Goal: Information Seeking & Learning: Learn about a topic

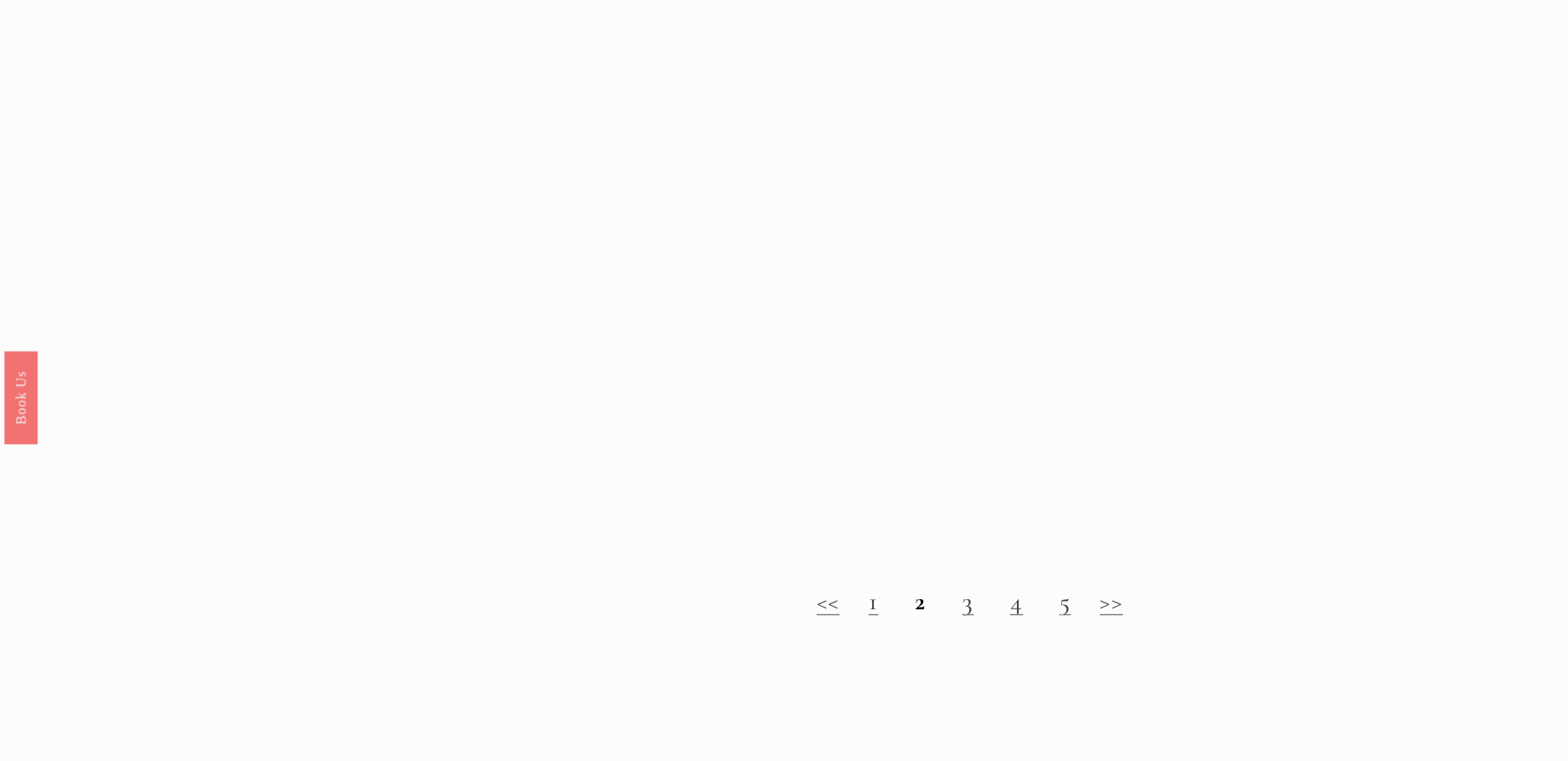
scroll to position [1814, 0]
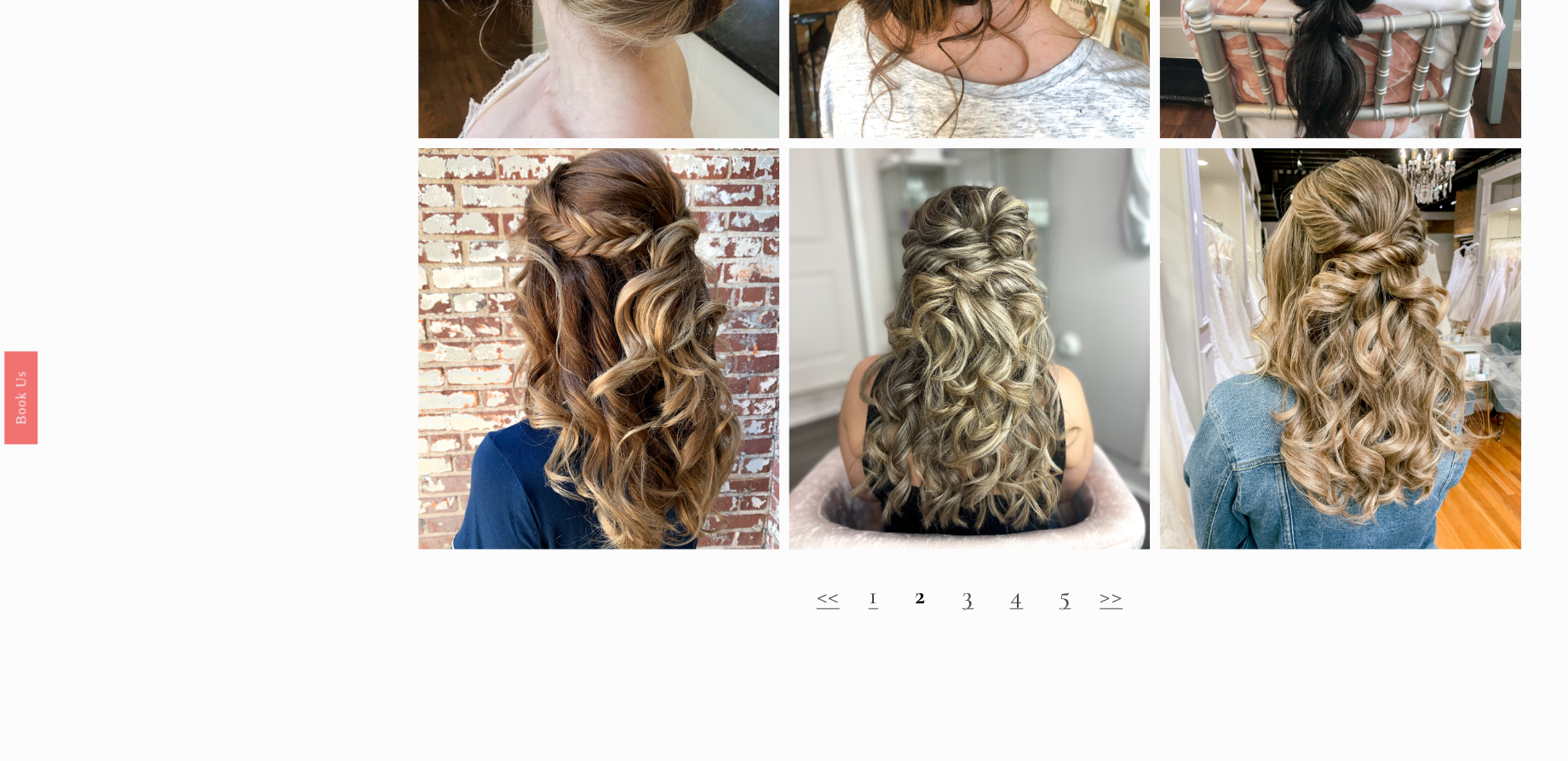
click at [1110, 609] on link ">>" at bounding box center [1110, 595] width 23 height 32
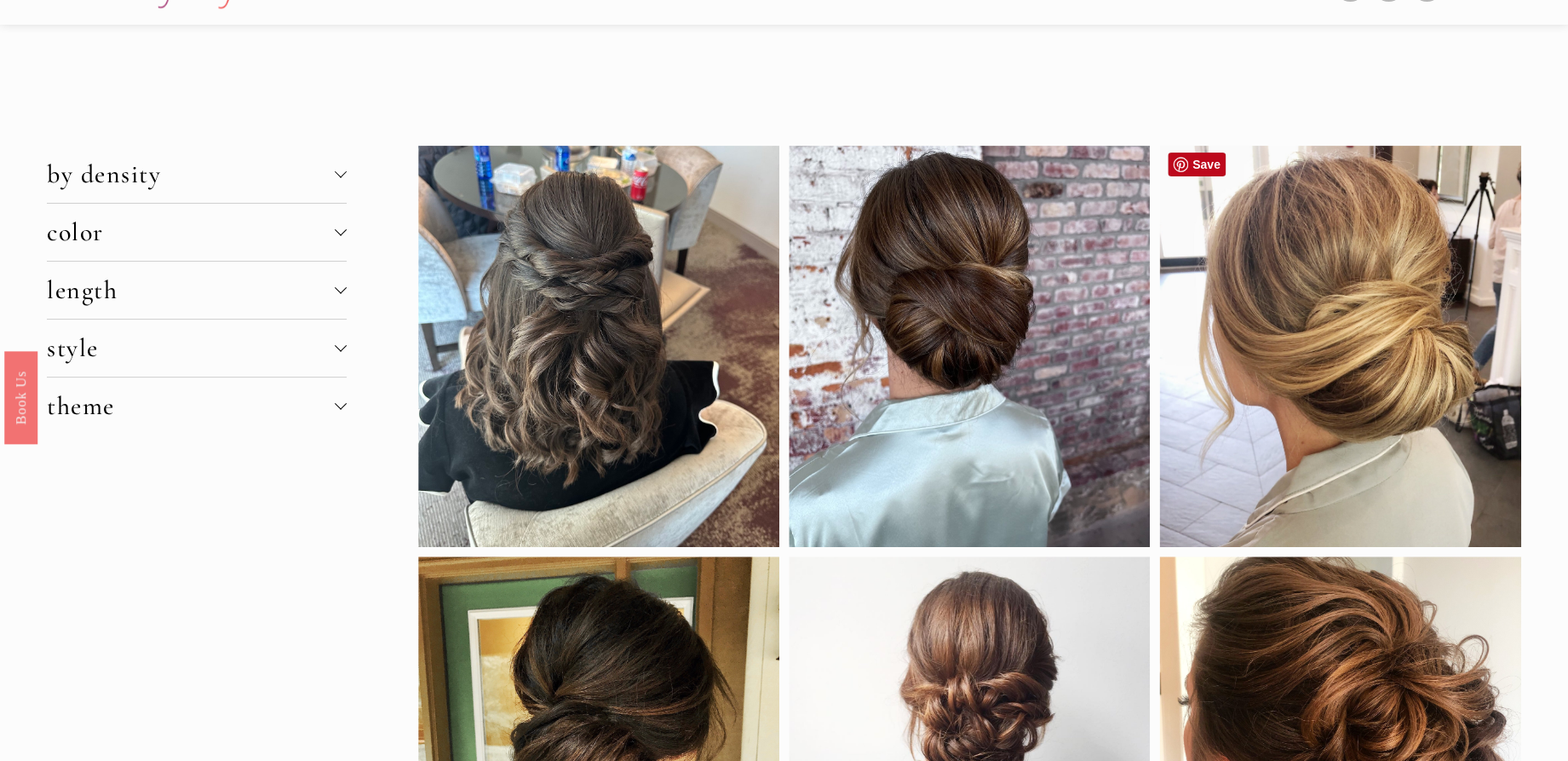
scroll to position [11, 0]
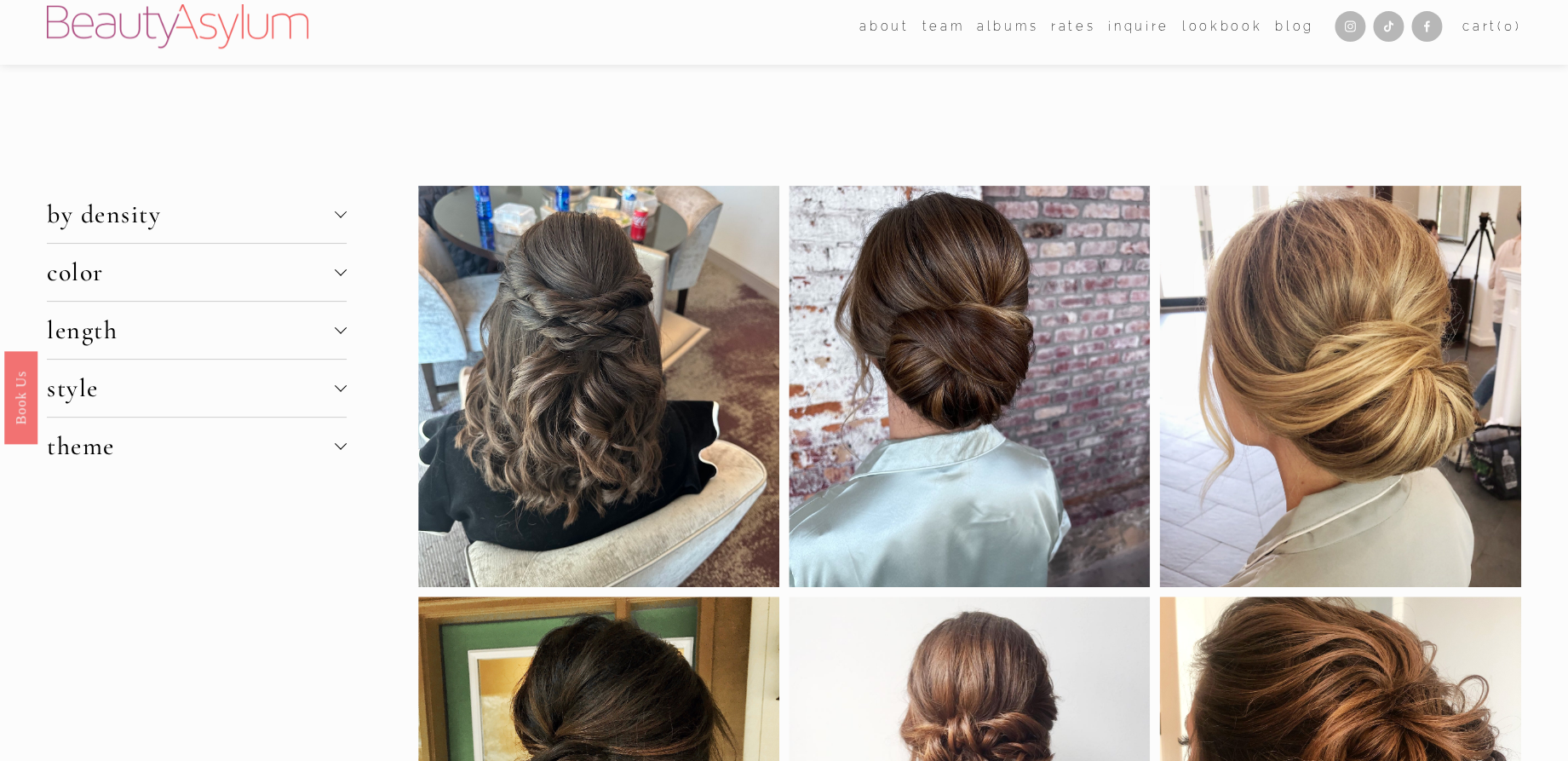
click at [305, 319] on span "length" at bounding box center [190, 331] width 287 height 32
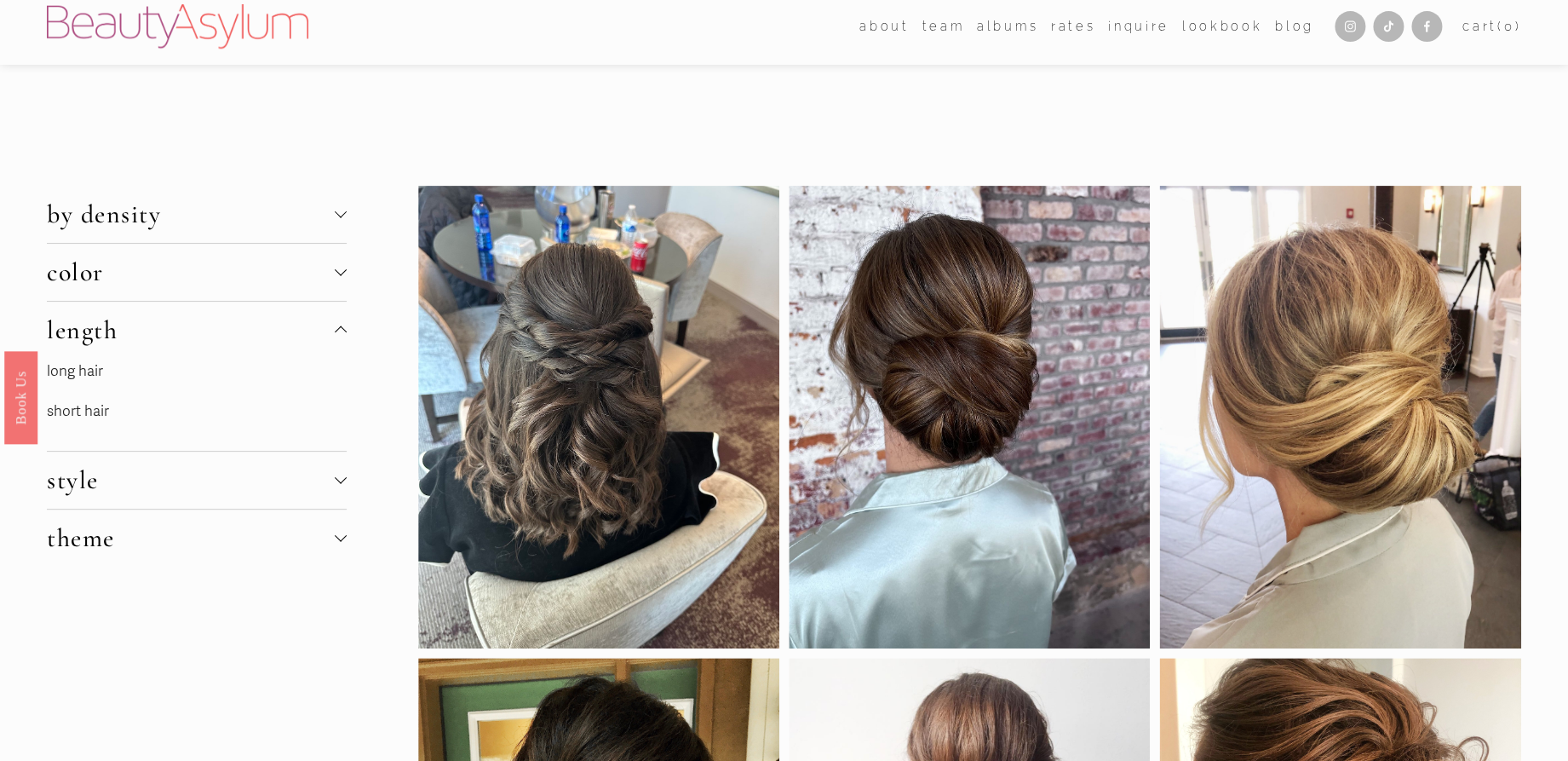
click at [108, 366] on p "long hair" at bounding box center [174, 372] width 256 height 26
click at [90, 368] on link "long hair" at bounding box center [74, 371] width 56 height 18
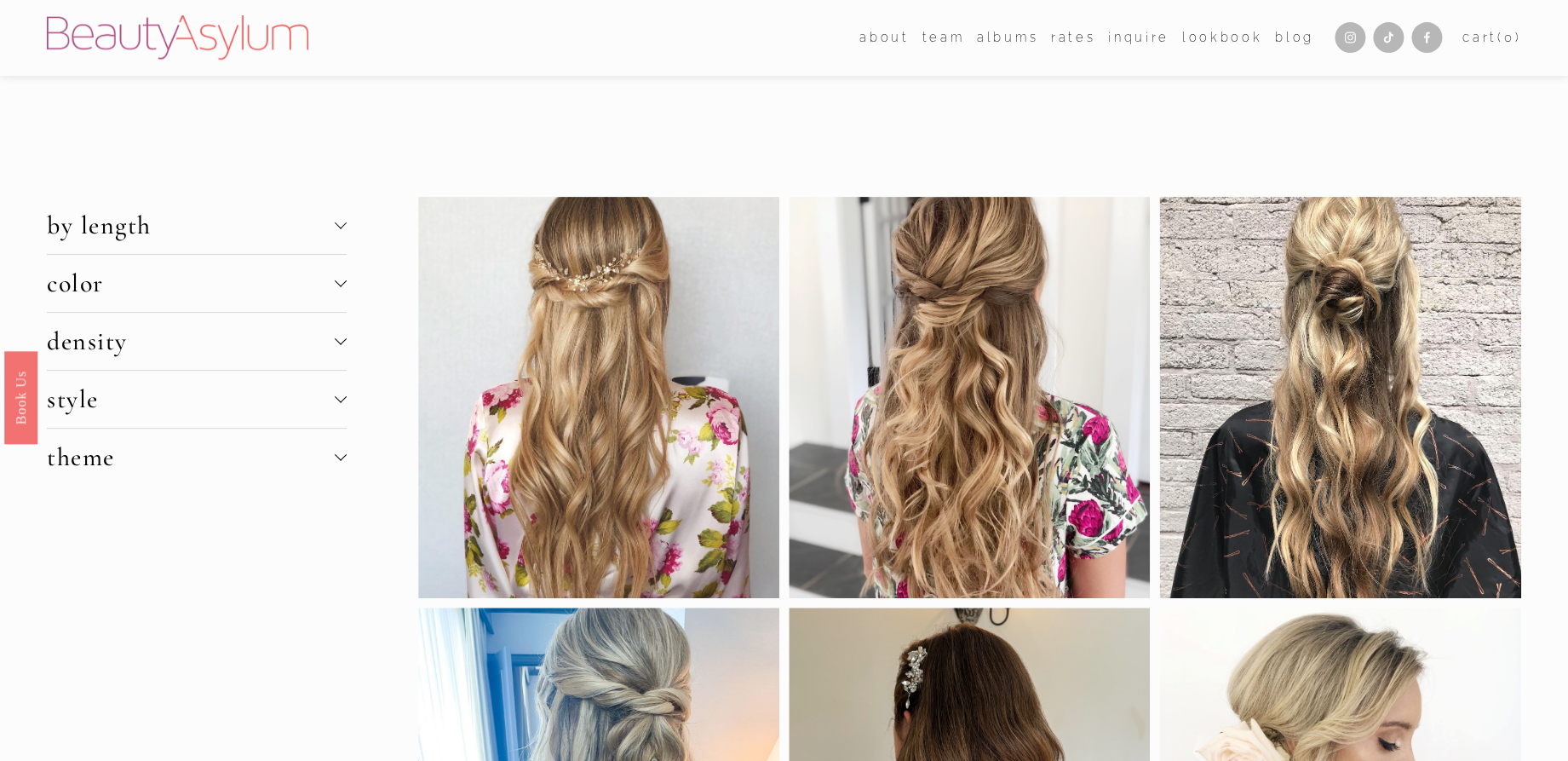
click at [183, 333] on span "density" at bounding box center [190, 341] width 287 height 32
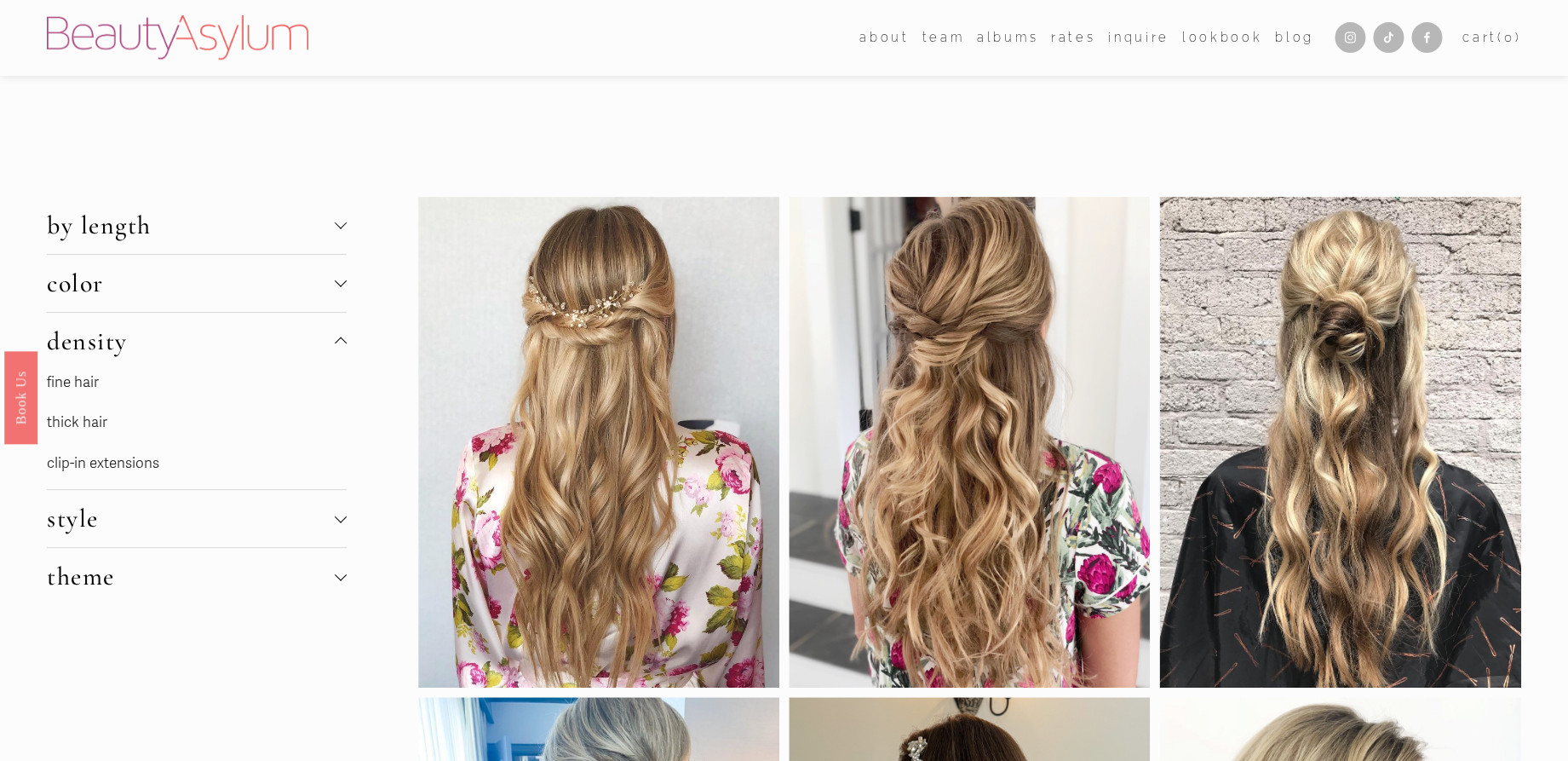
click at [96, 417] on link "thick hair" at bounding box center [76, 422] width 60 height 18
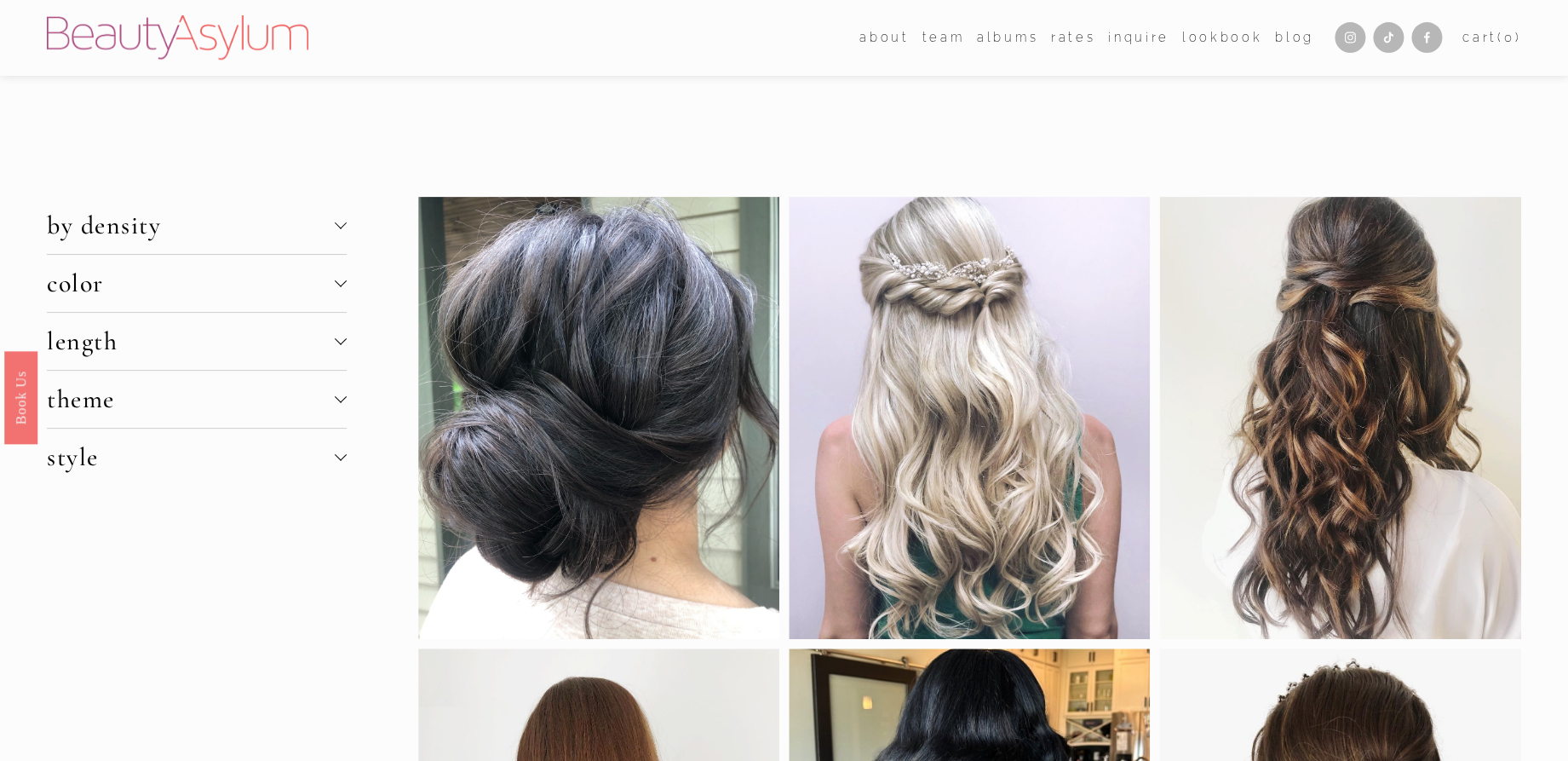
click at [168, 403] on span "theme" at bounding box center [190, 399] width 287 height 32
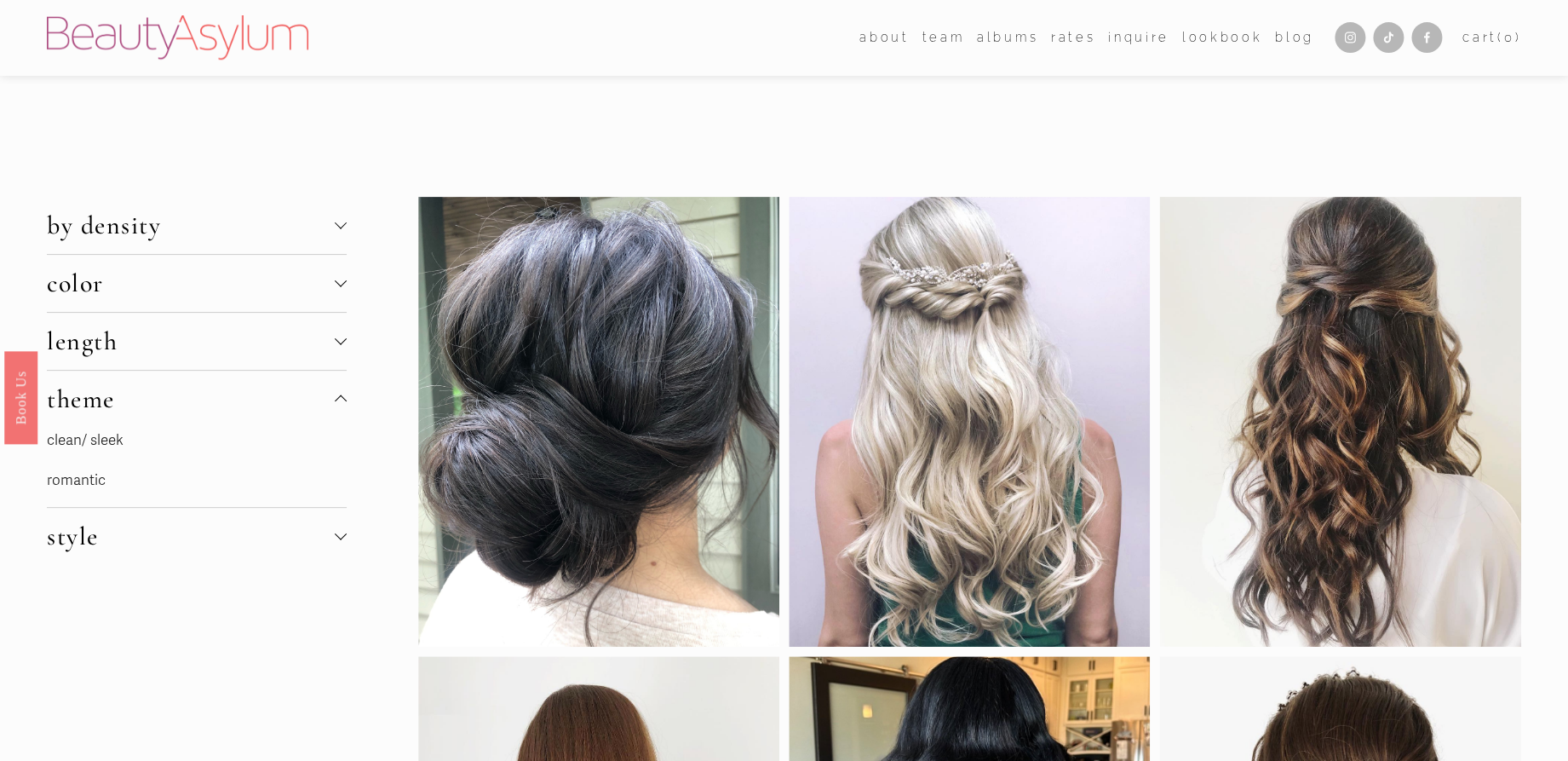
click at [86, 479] on link "romantic" at bounding box center [75, 480] width 59 height 18
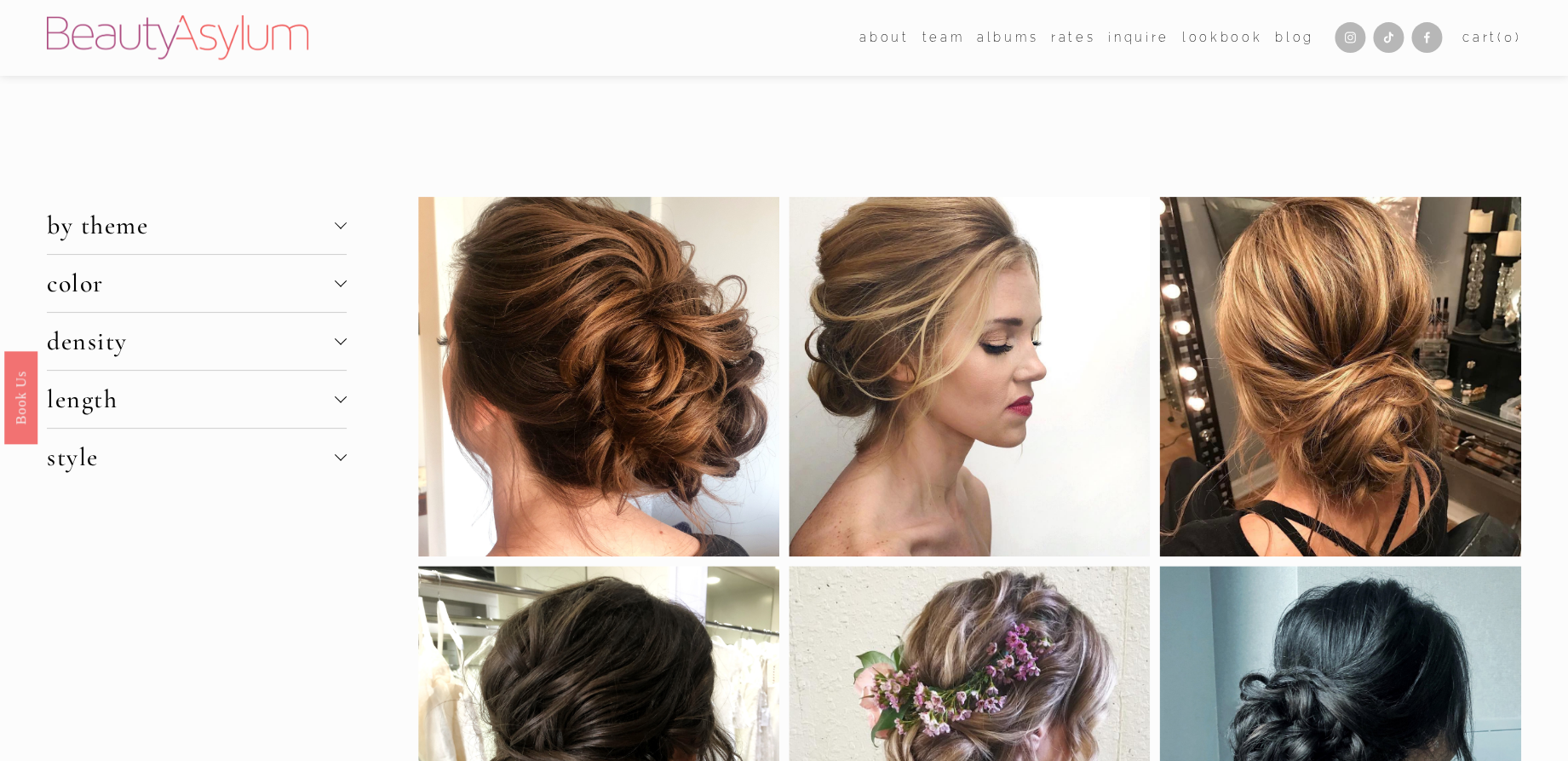
click at [249, 223] on span "by theme" at bounding box center [190, 225] width 287 height 32
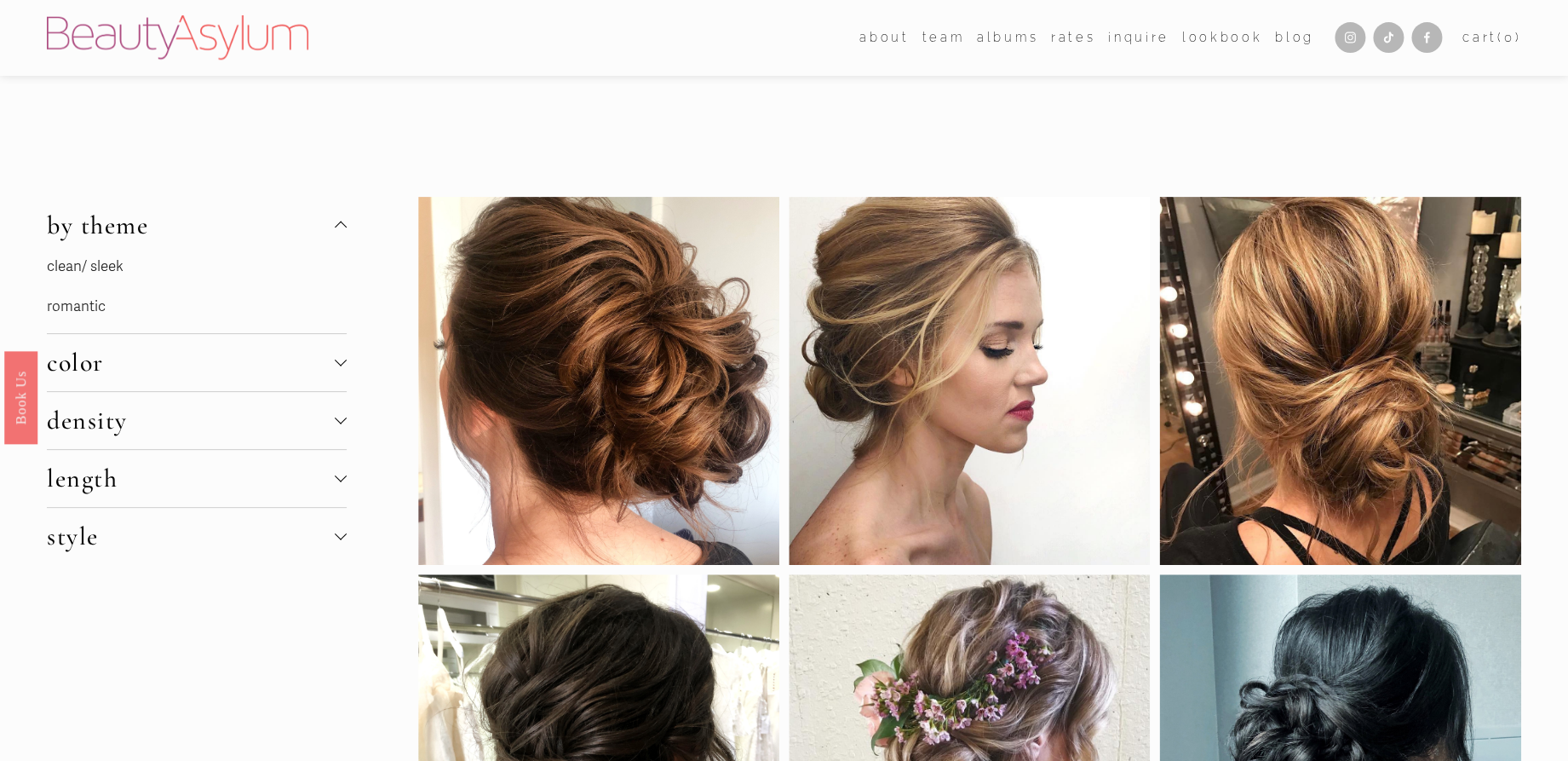
click at [249, 224] on span "by theme" at bounding box center [190, 225] width 287 height 32
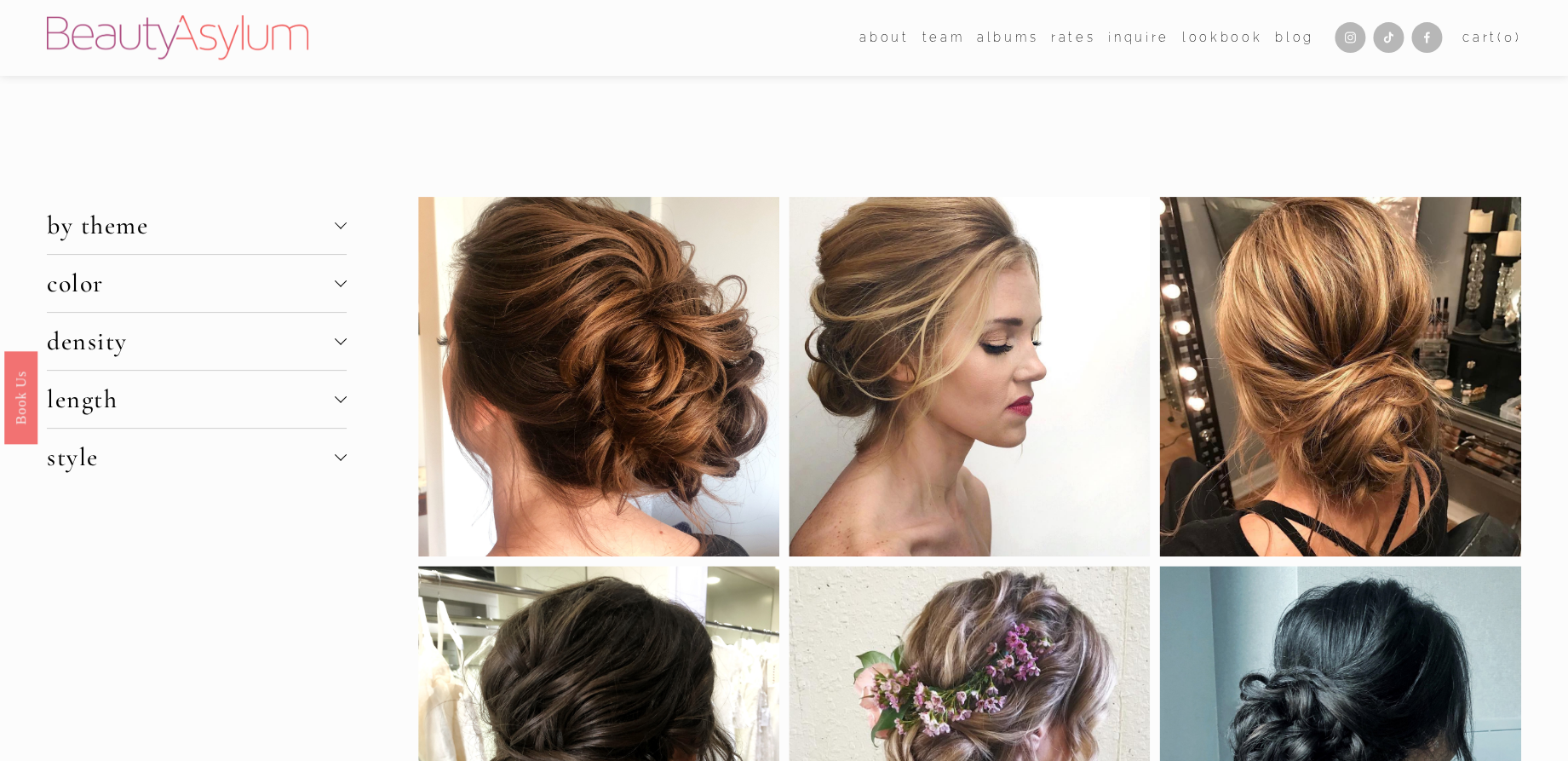
click at [237, 446] on span "style" at bounding box center [190, 457] width 287 height 32
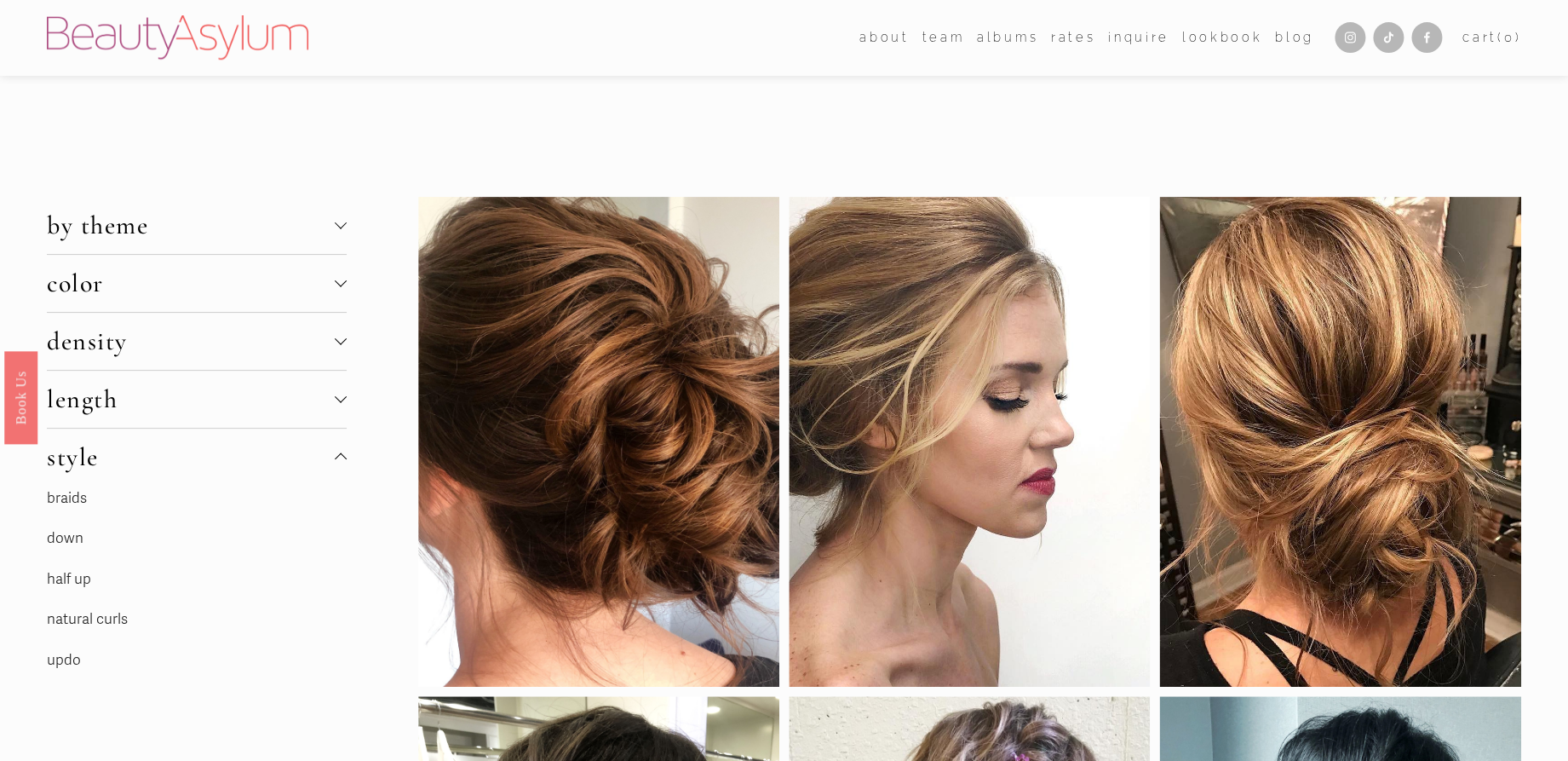
click at [93, 618] on link "natural curls" at bounding box center [87, 619] width 81 height 18
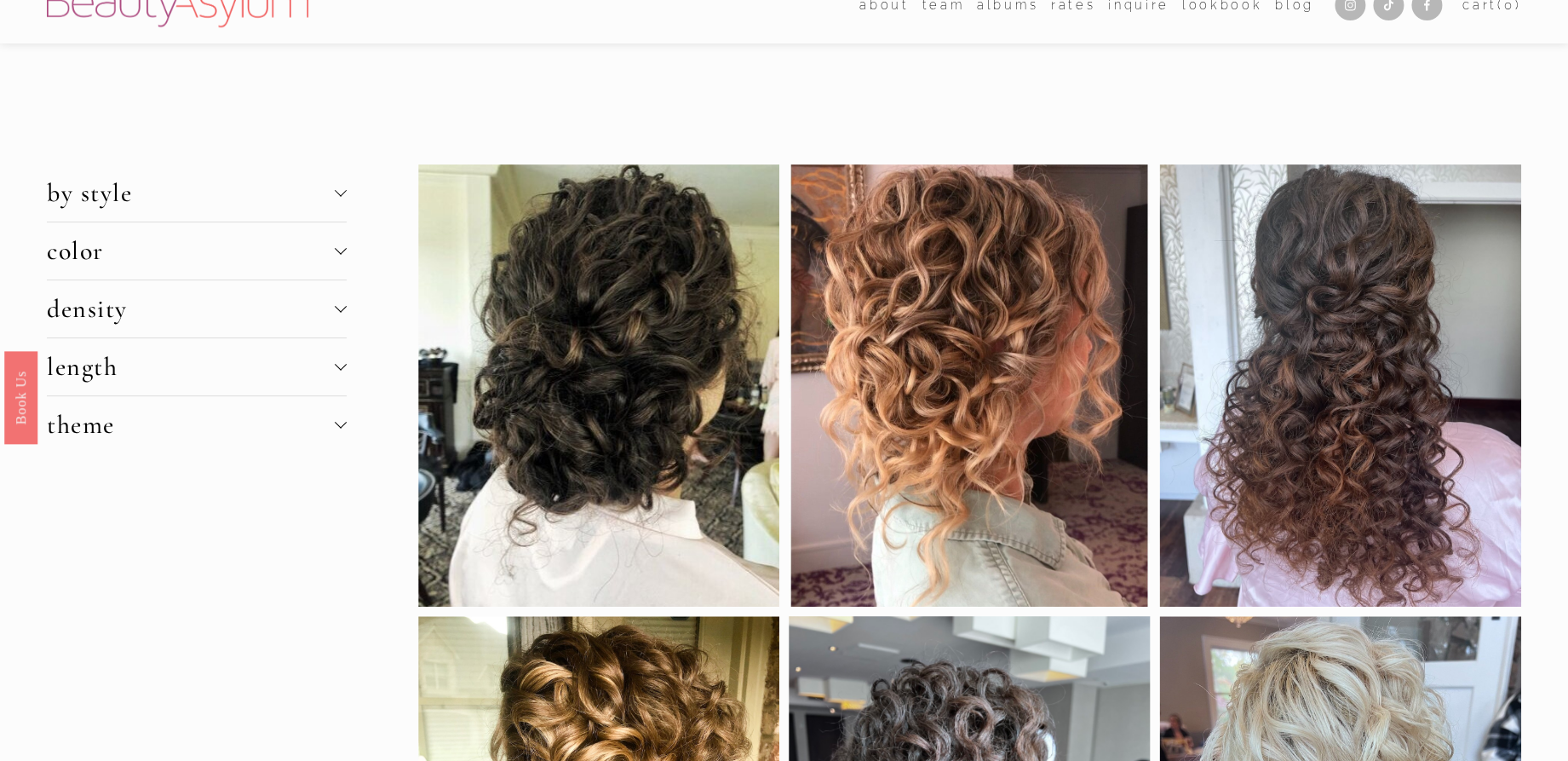
scroll to position [33, 0]
click at [135, 422] on span "theme" at bounding box center [190, 423] width 287 height 32
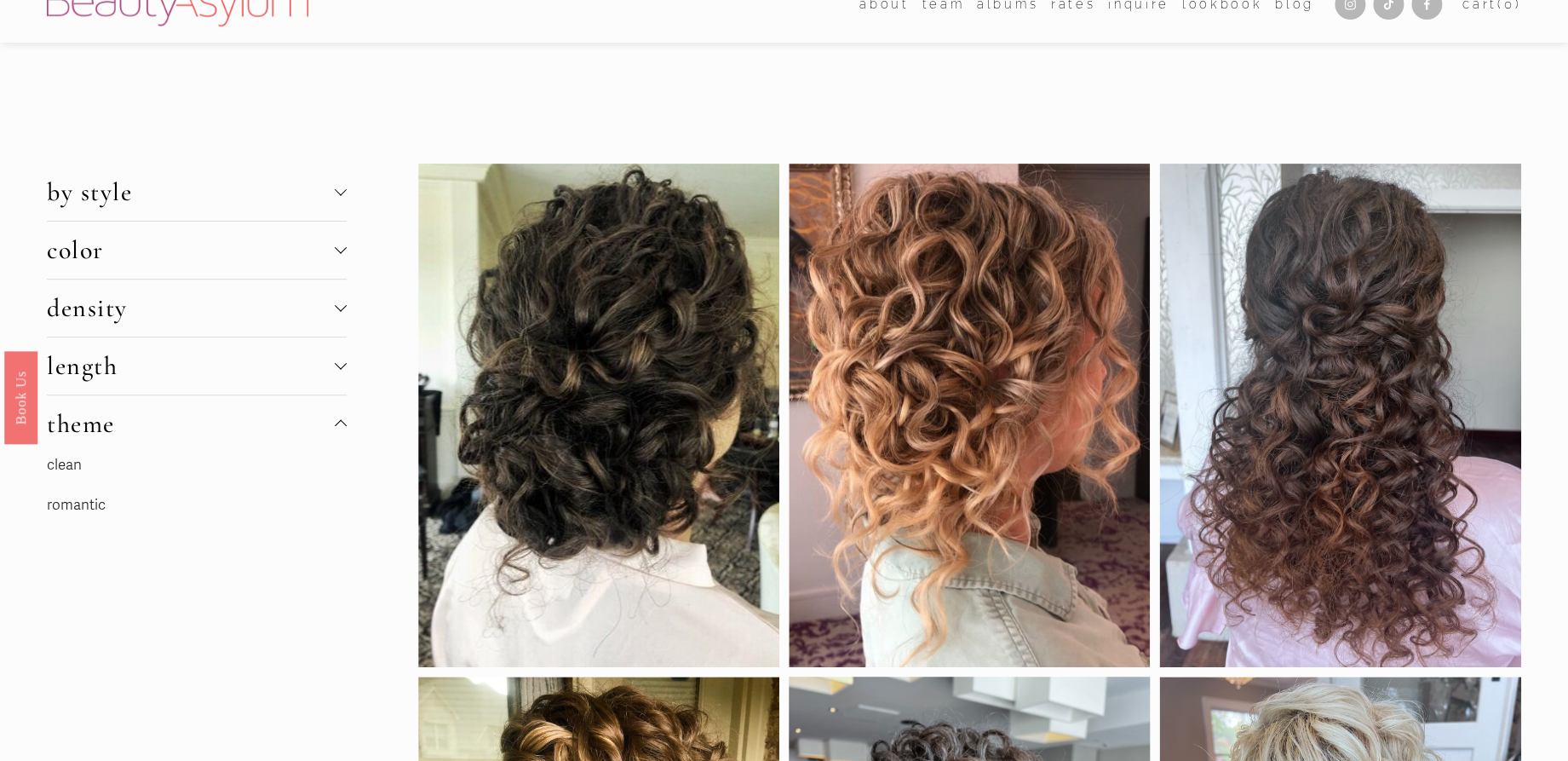
click at [134, 422] on span "theme" at bounding box center [190, 423] width 287 height 32
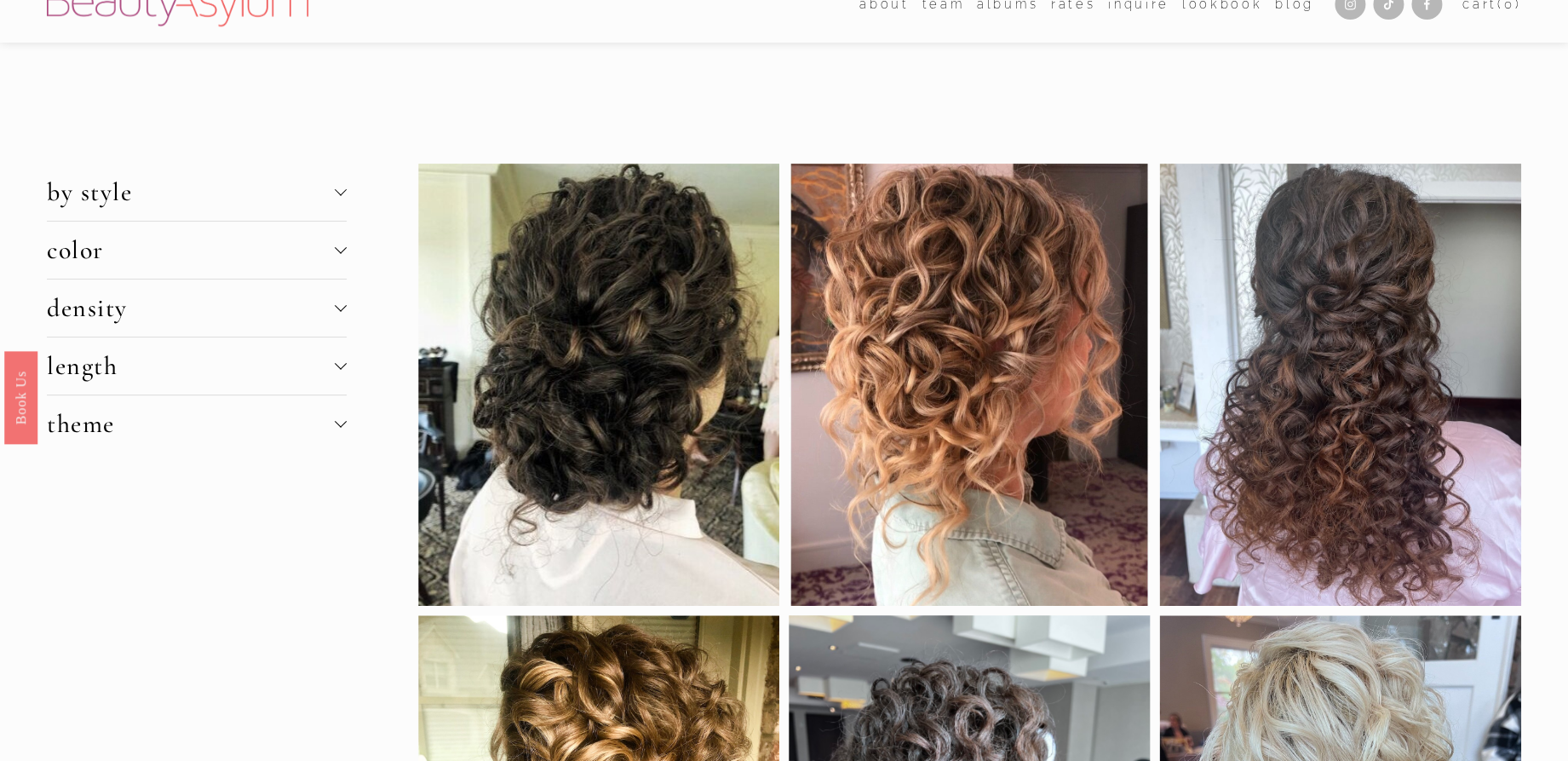
click at [199, 196] on span "by style" at bounding box center [190, 192] width 287 height 32
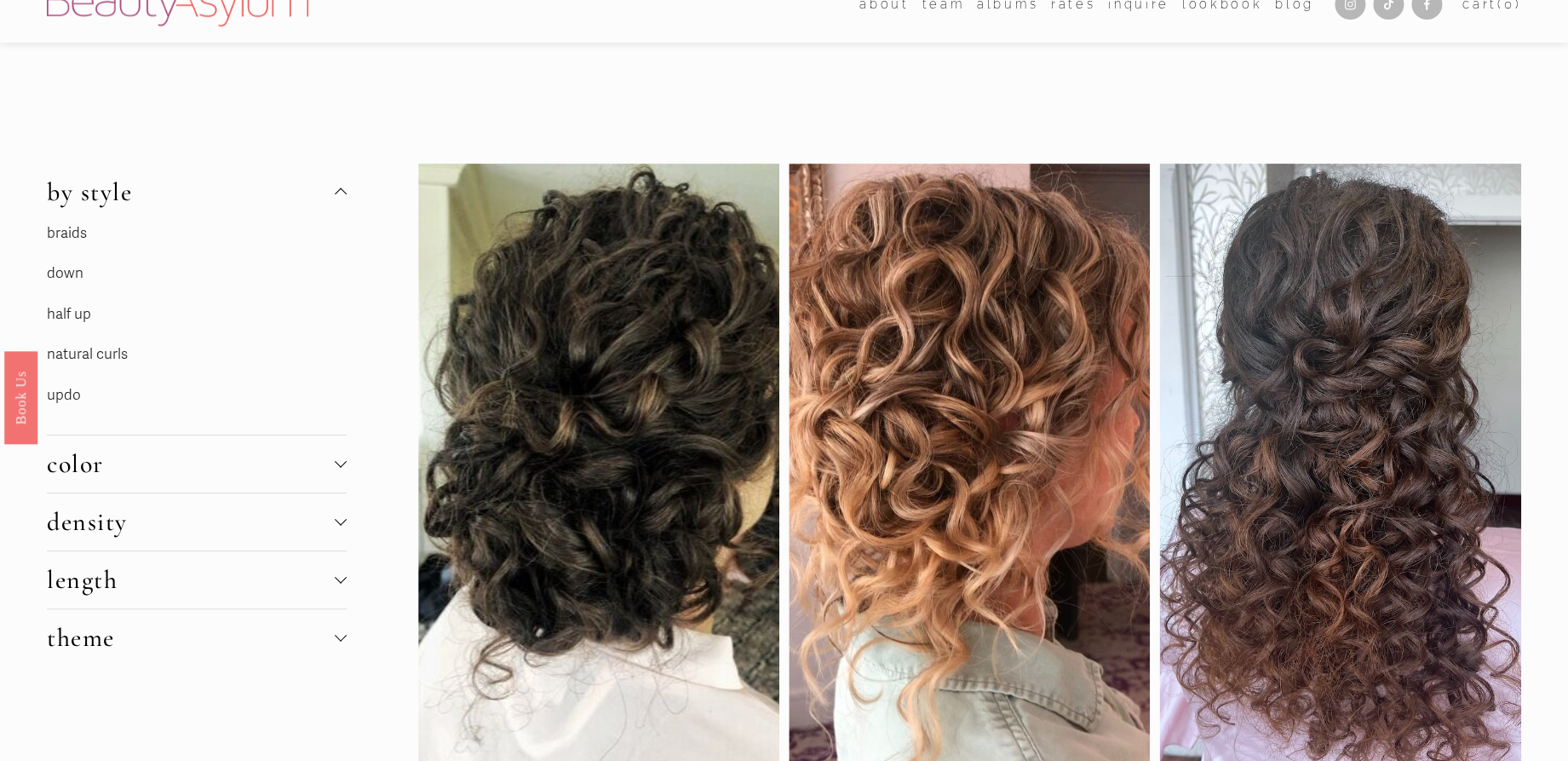
click at [78, 313] on link "half up" at bounding box center [68, 314] width 45 height 18
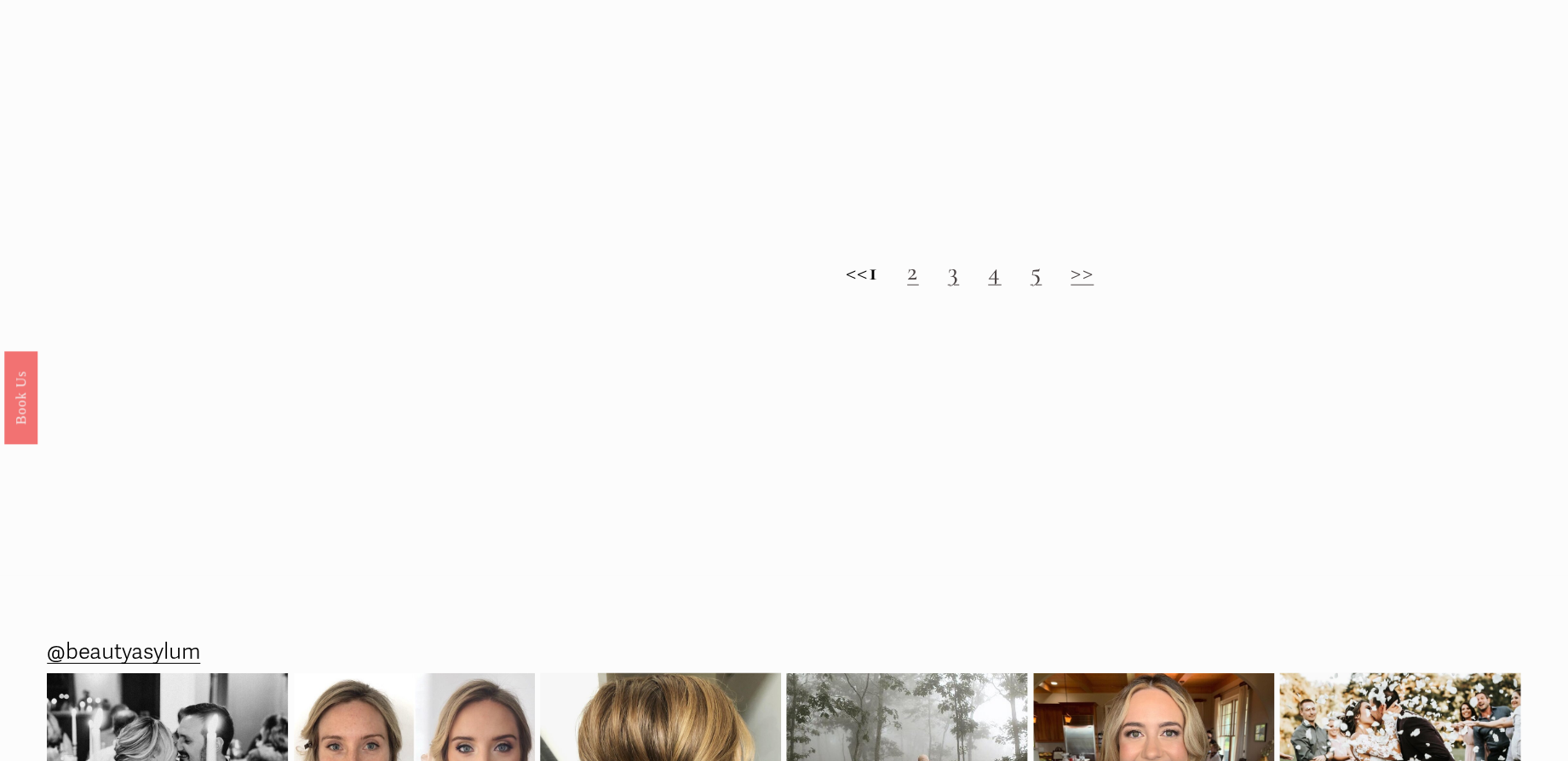
scroll to position [2116, 0]
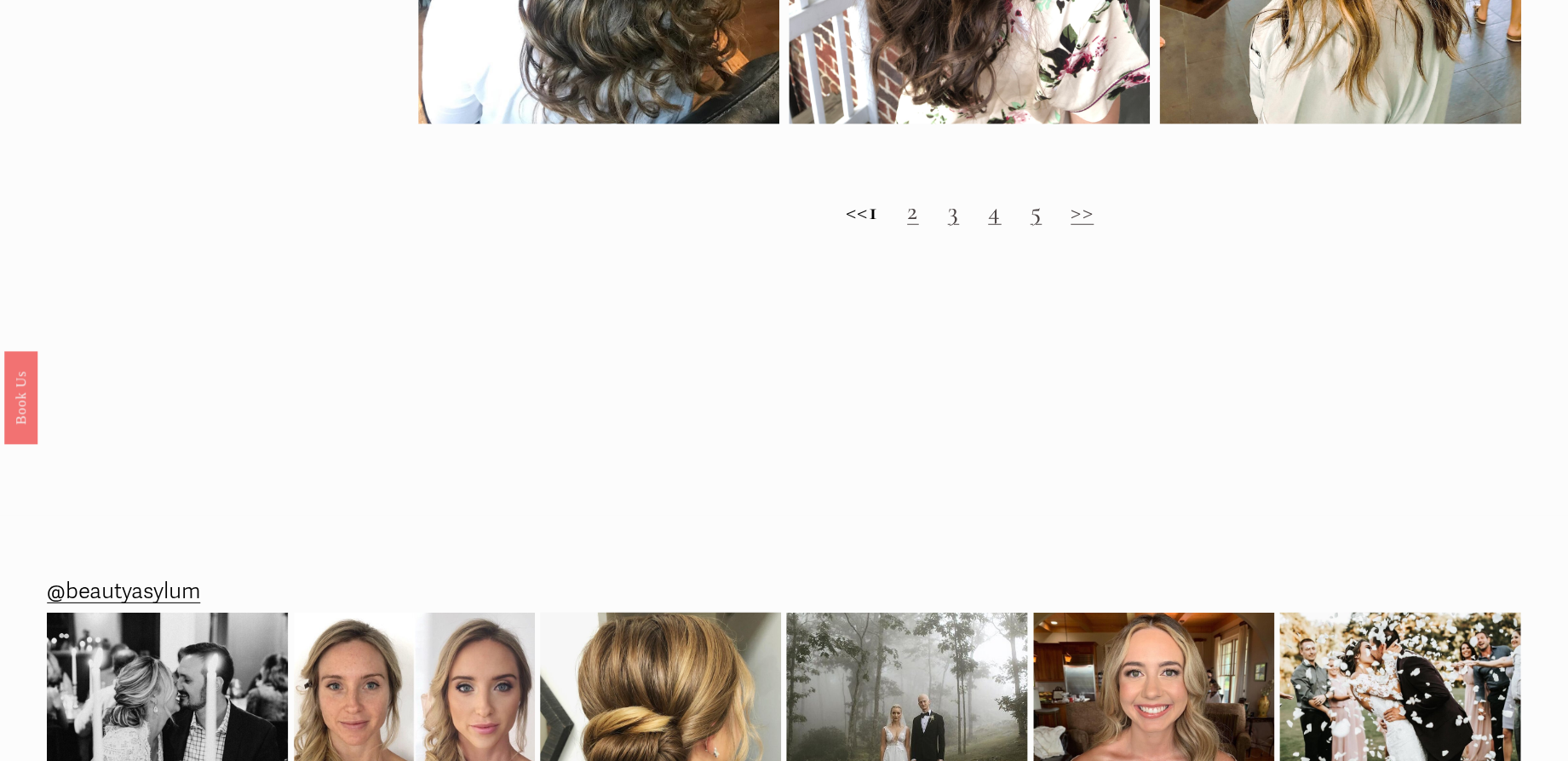
click at [1094, 223] on link ">>" at bounding box center [1082, 211] width 23 height 32
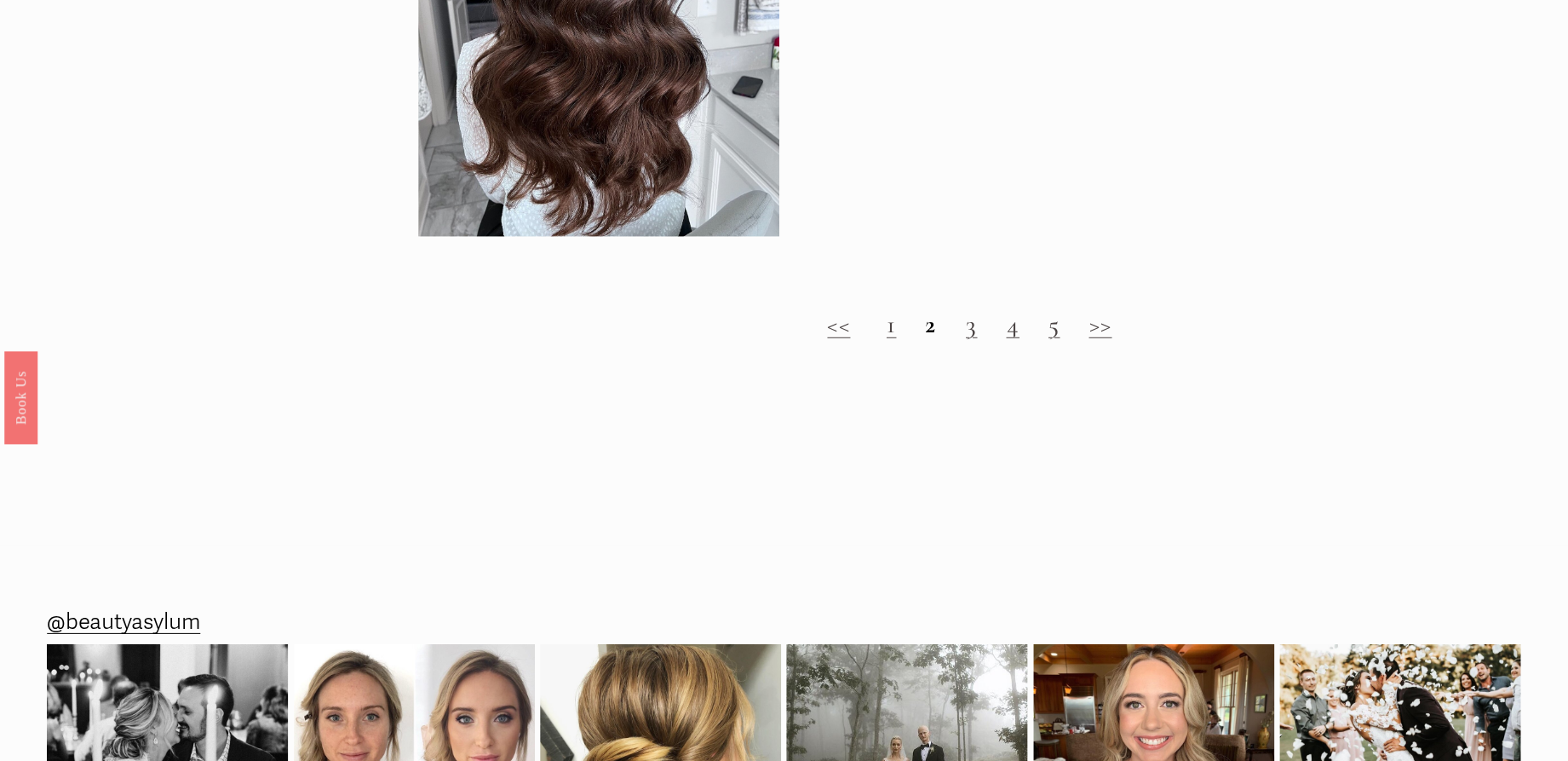
scroll to position [2139, 0]
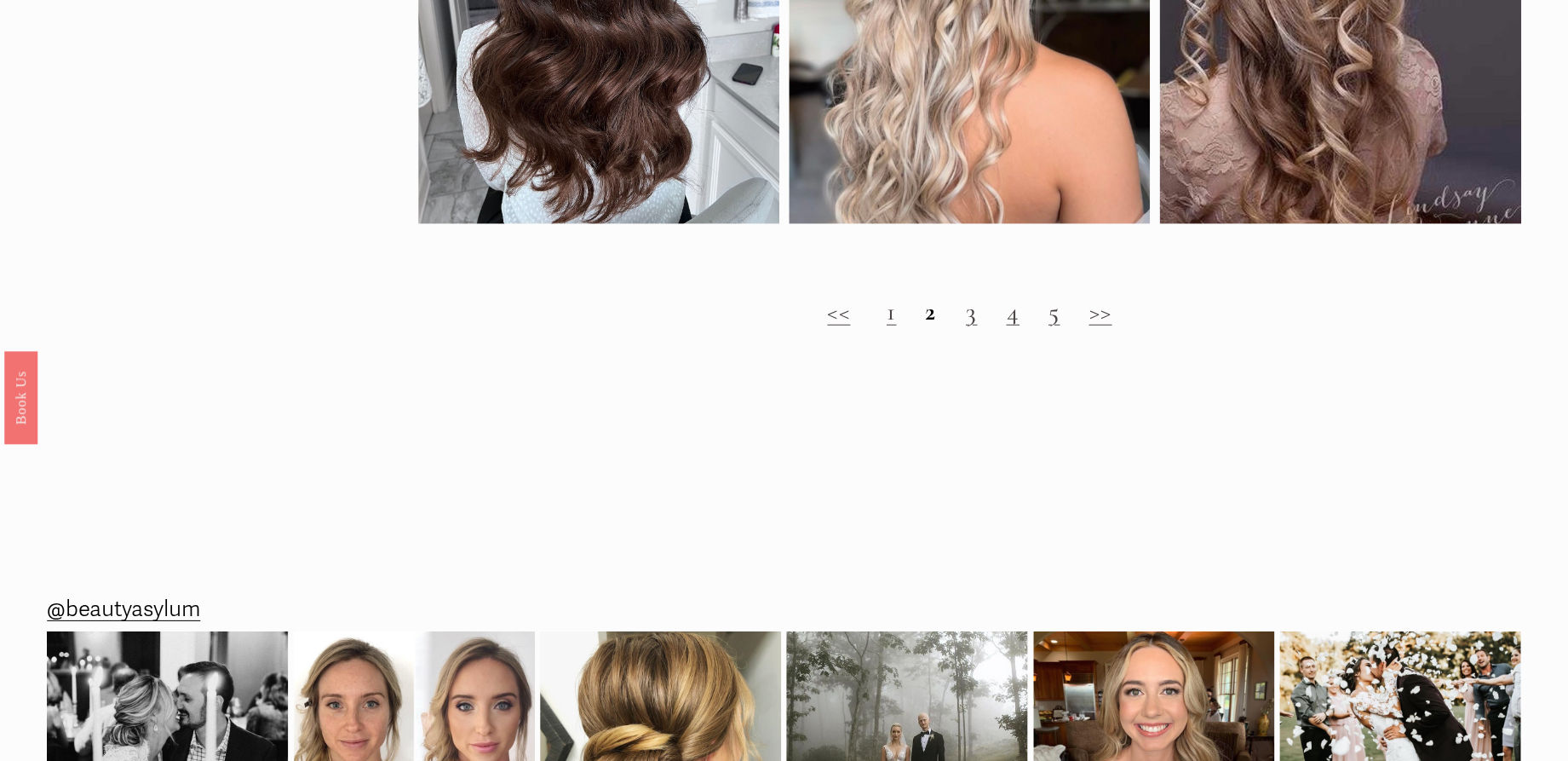
drag, startPoint x: 1100, startPoint y: 322, endPoint x: 1109, endPoint y: 318, distance: 9.8
click at [1100, 322] on link ">>" at bounding box center [1100, 311] width 23 height 32
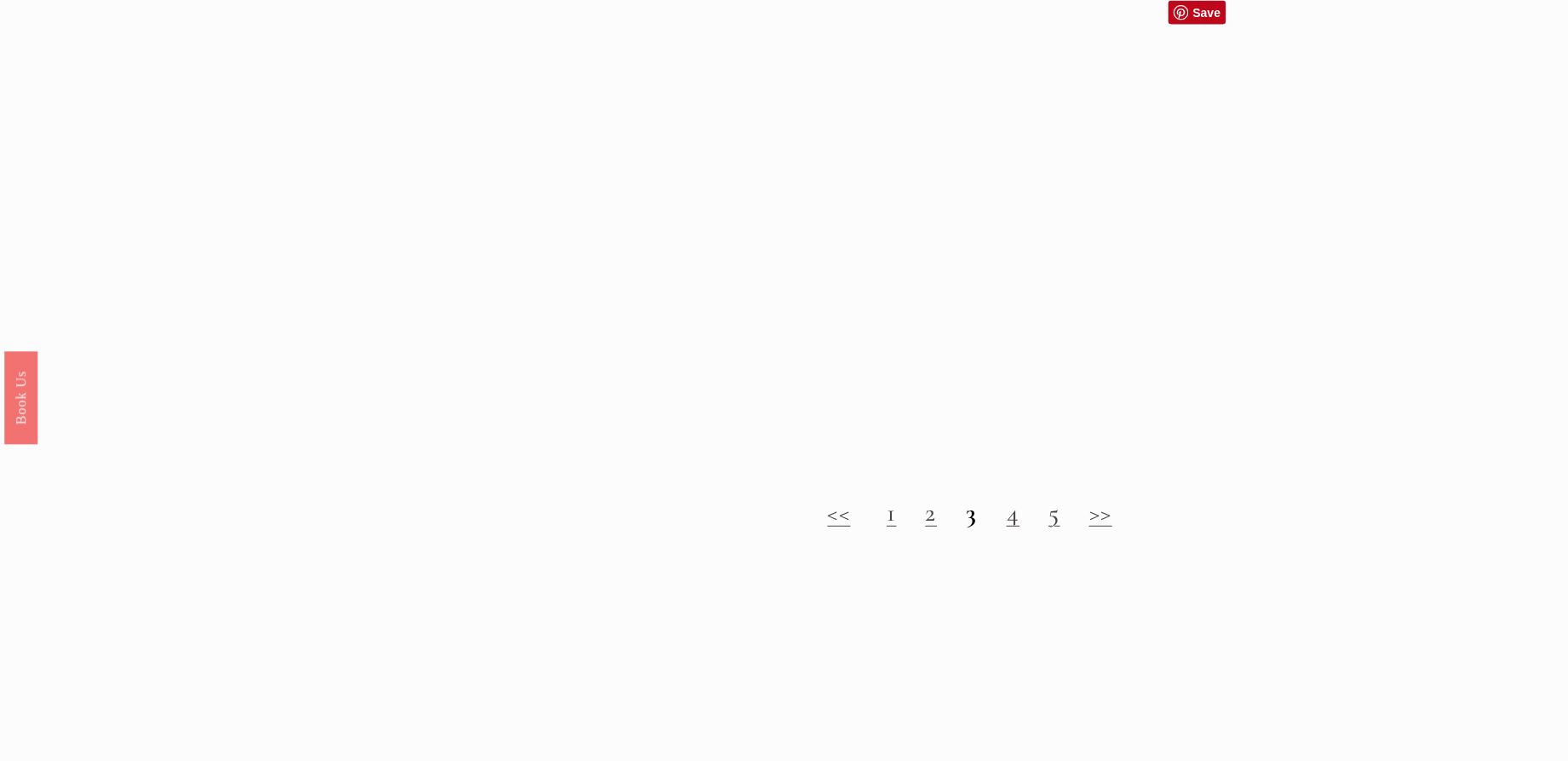
scroll to position [1943, 0]
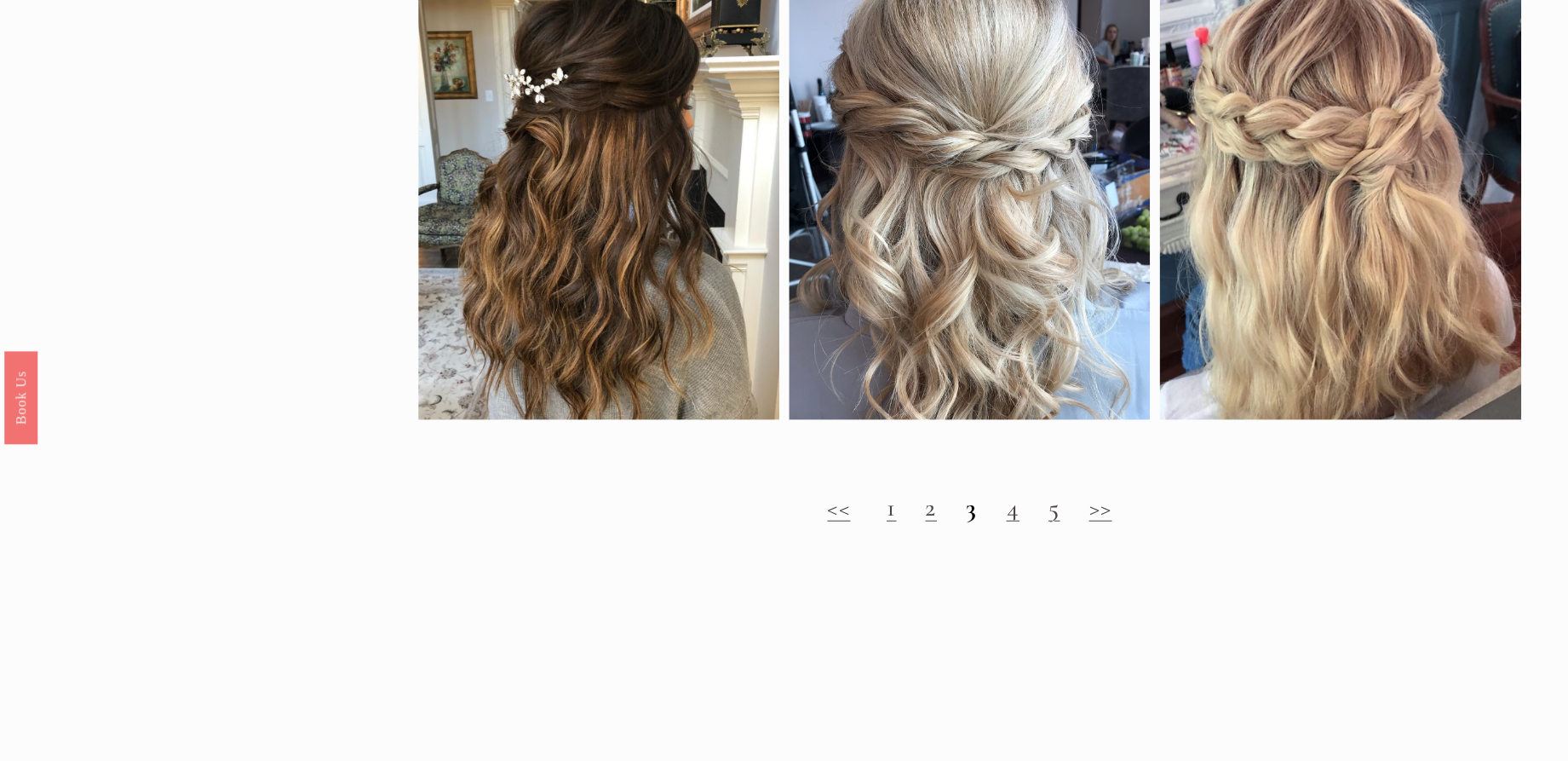
click at [1103, 523] on link ">>" at bounding box center [1100, 508] width 23 height 32
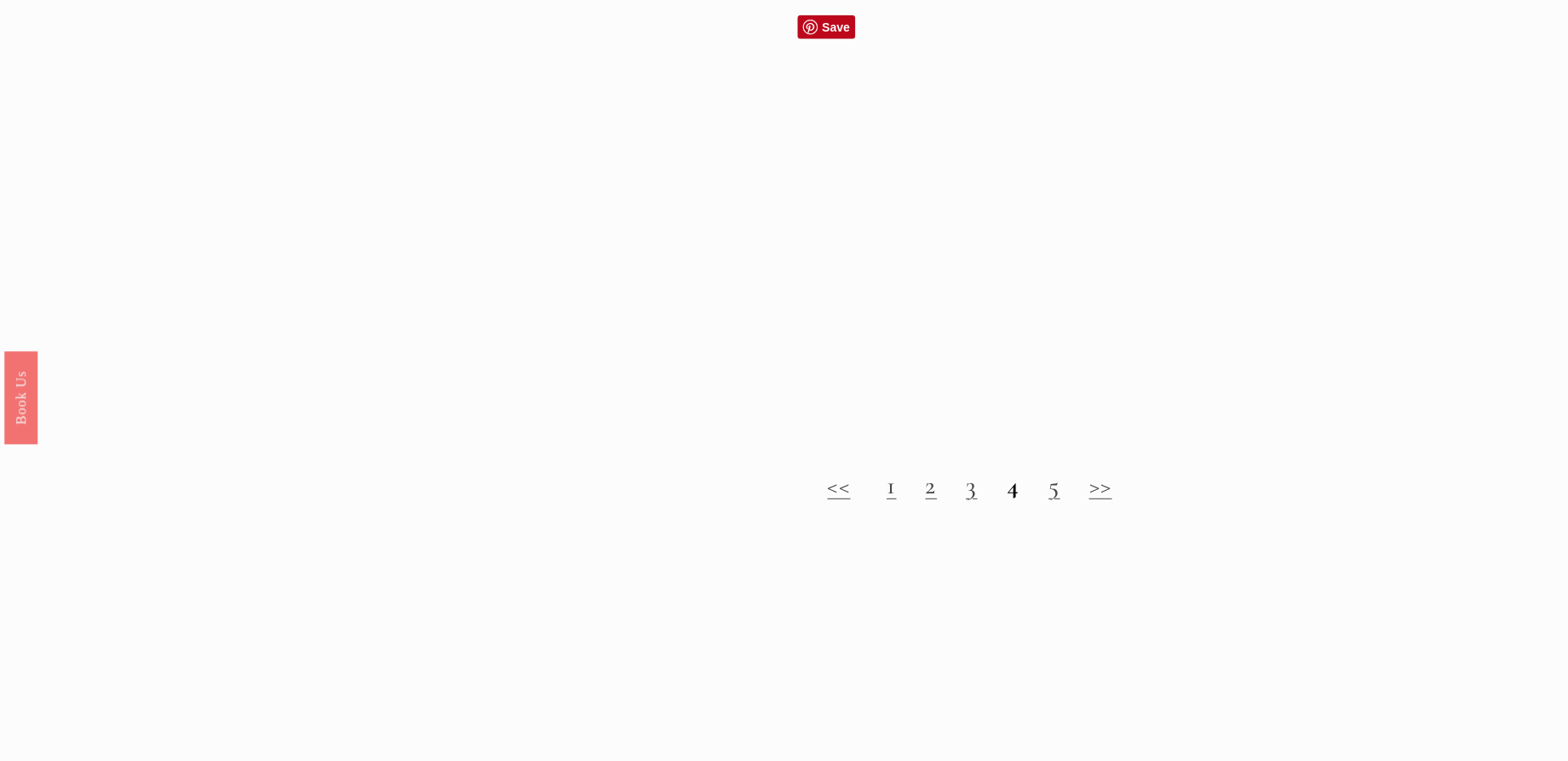
scroll to position [1970, 0]
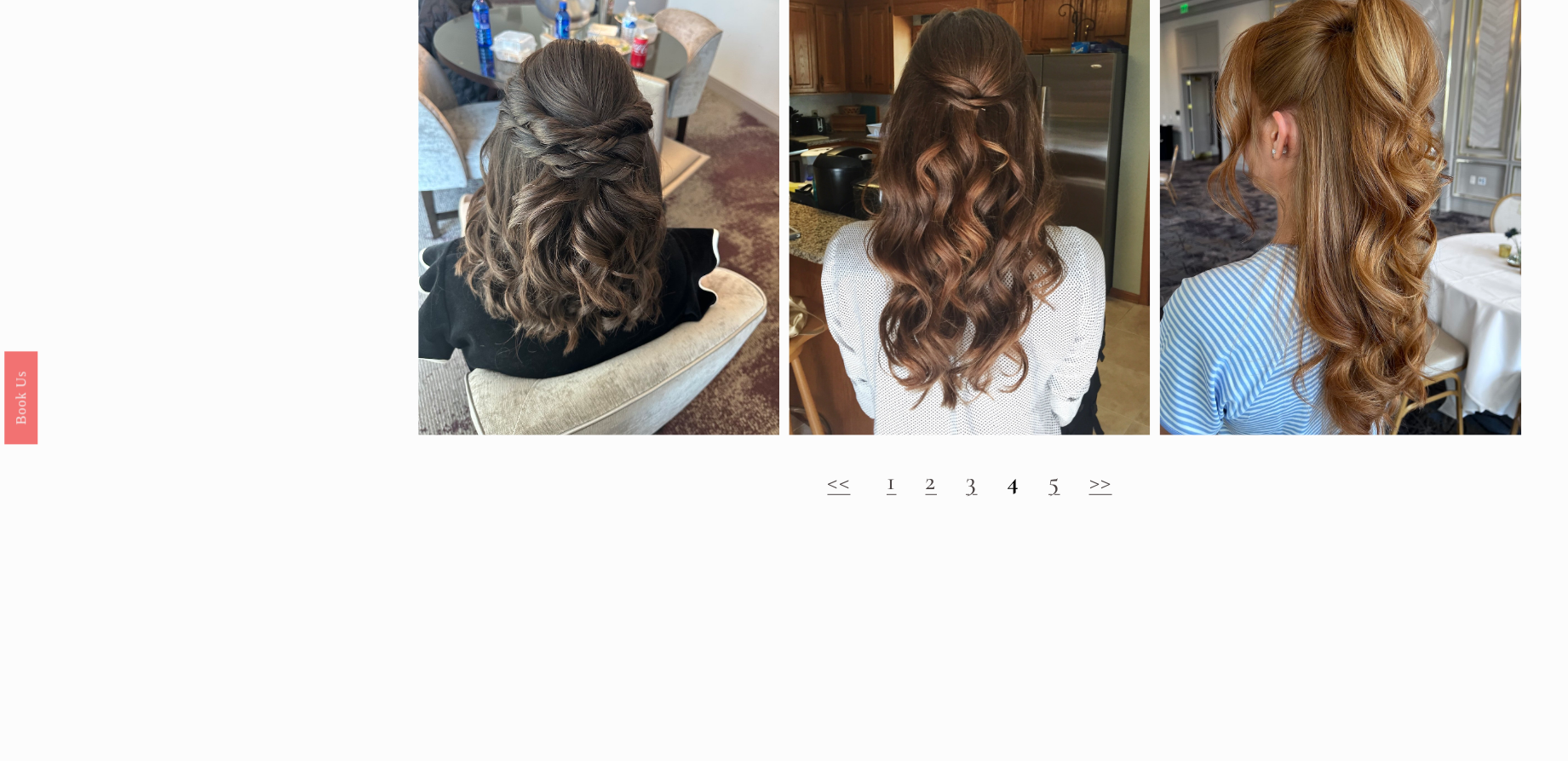
drag, startPoint x: 1102, startPoint y: 492, endPoint x: 1085, endPoint y: 478, distance: 22.0
click at [1102, 491] on link ">>" at bounding box center [1100, 481] width 23 height 32
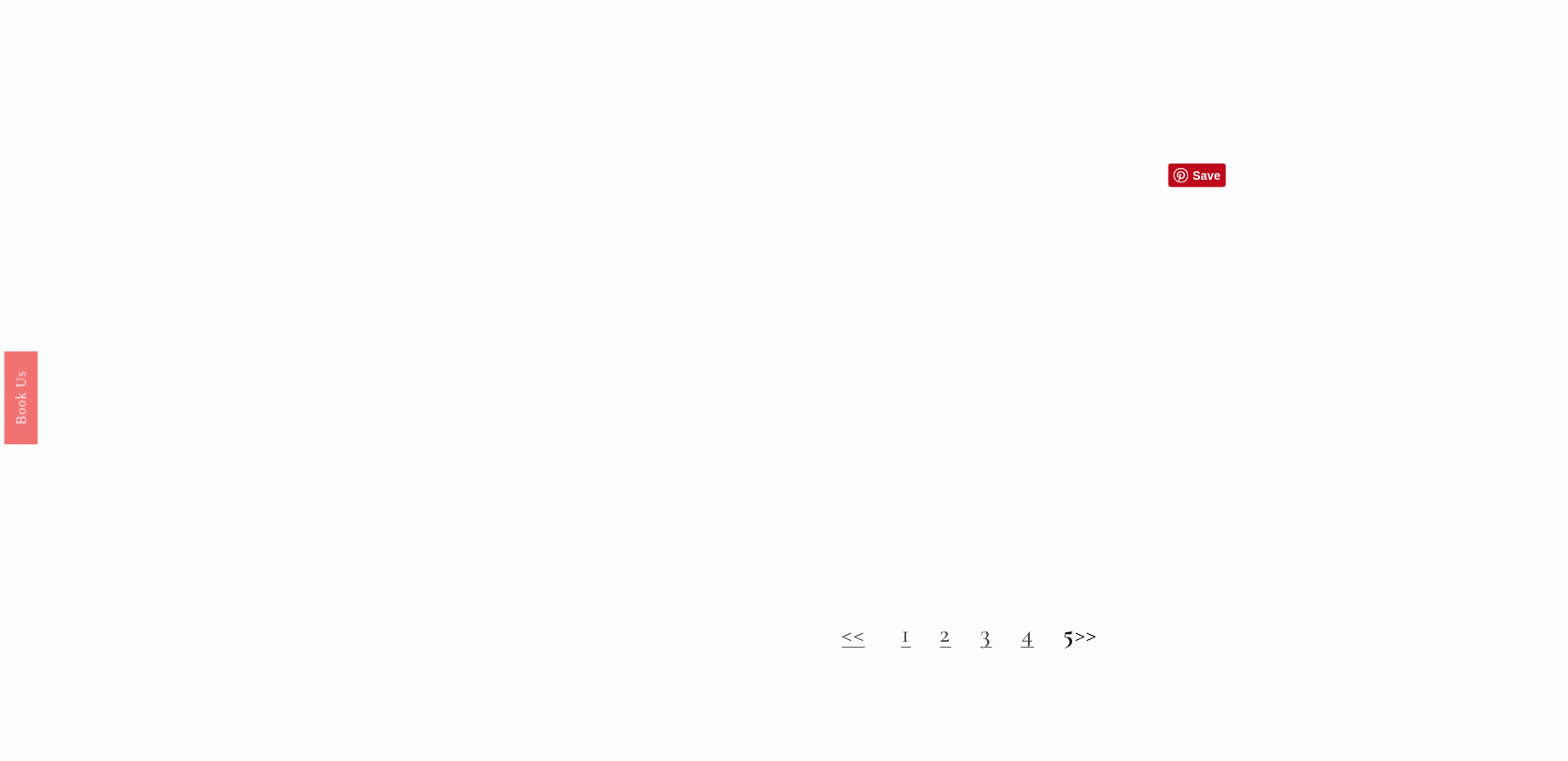
scroll to position [1808, 0]
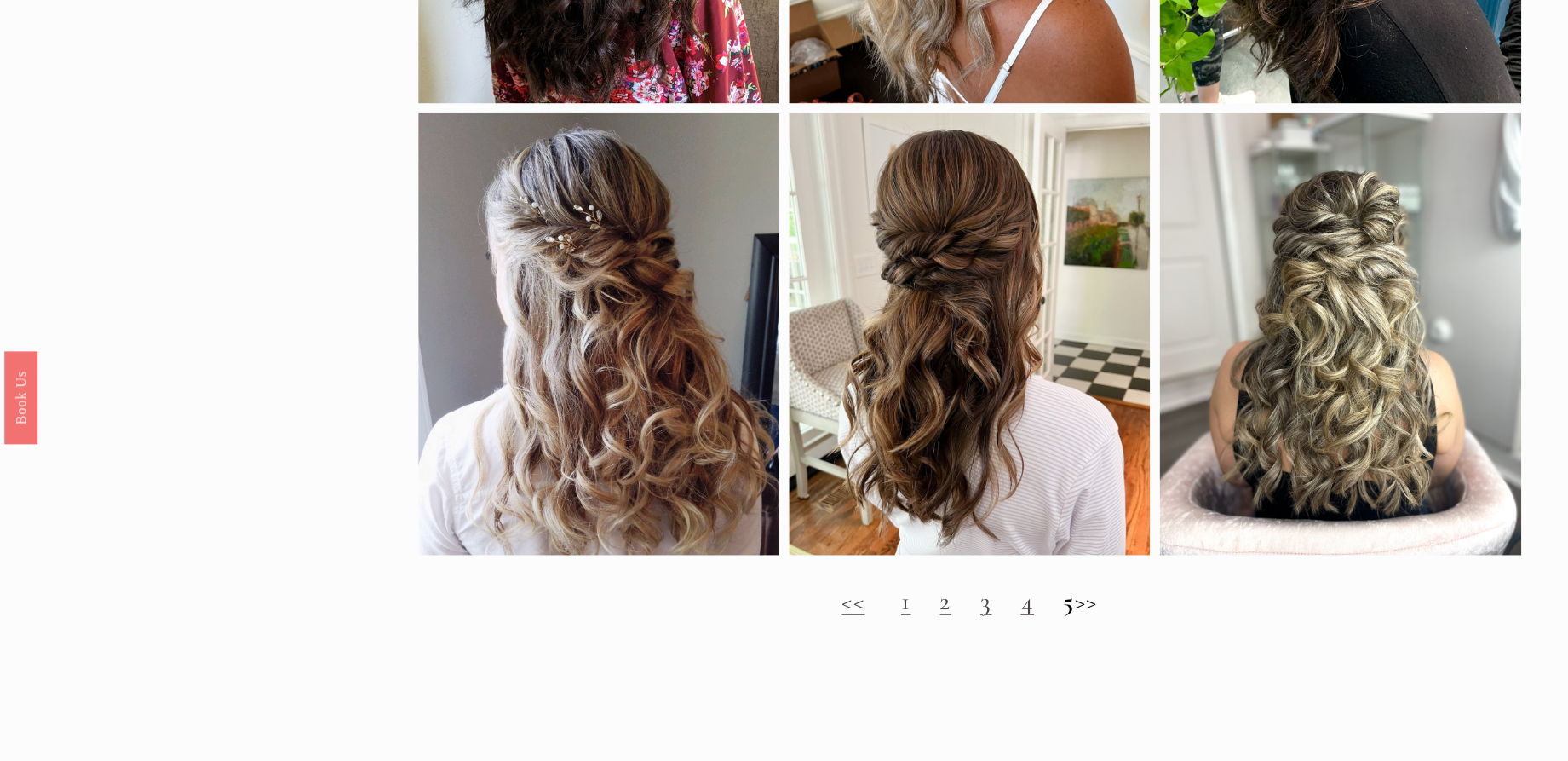
click at [1086, 613] on h2 "<< 1 2 3 4 5 >>" at bounding box center [969, 601] width 1103 height 30
click at [1096, 615] on h2 "<< 1 2 3 4 5 >>" at bounding box center [969, 601] width 1103 height 30
click at [1102, 616] on h2 "<< 1 2 3 4 5 >>" at bounding box center [969, 601] width 1103 height 30
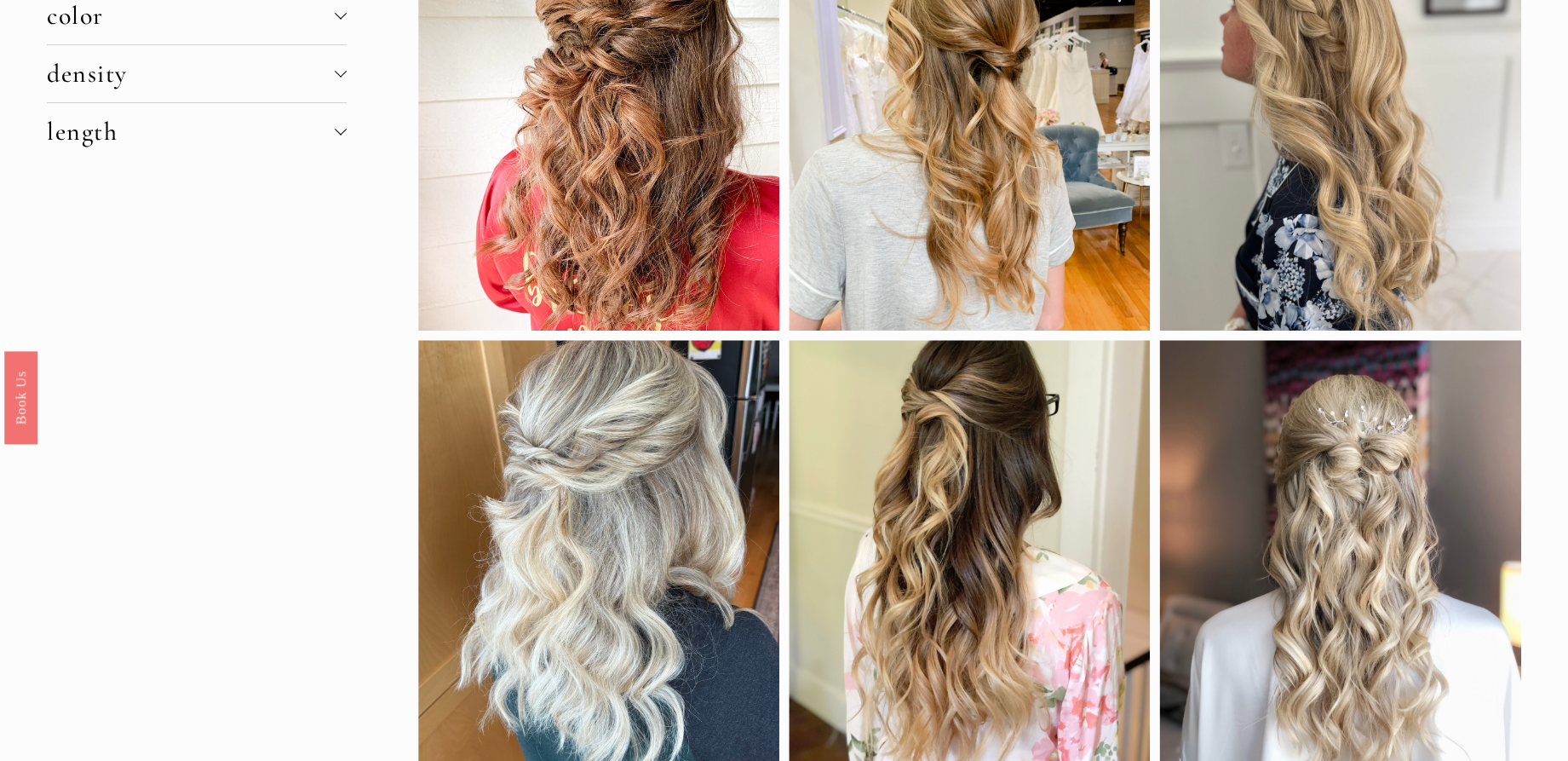
scroll to position [0, 0]
